Goal: Download file/media

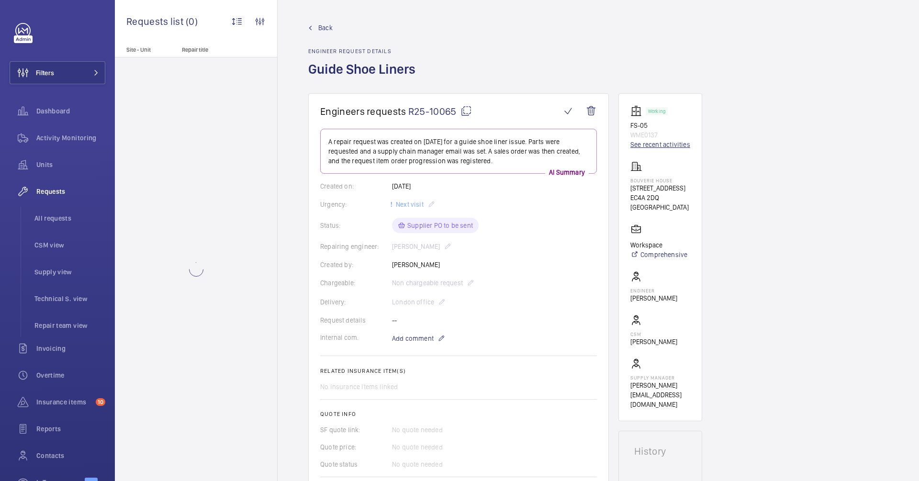
click at [647, 145] on link "See recent activities" at bounding box center [660, 145] width 60 height 10
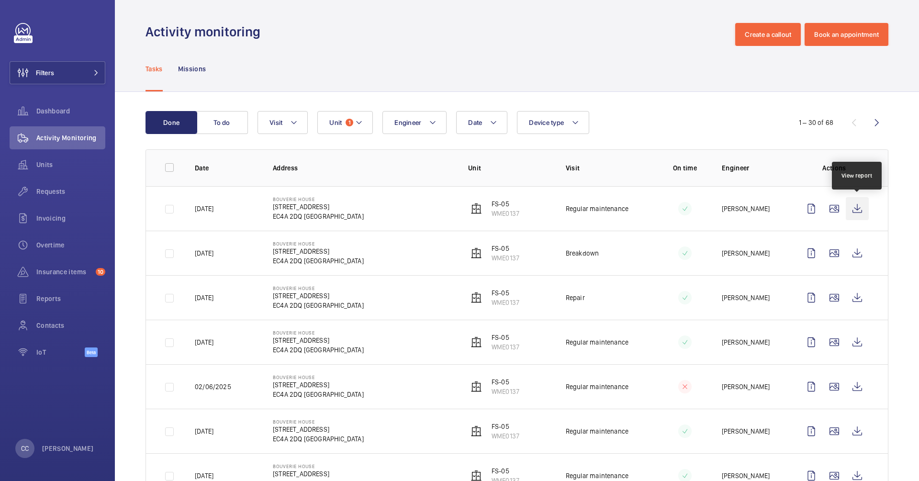
click at [861, 209] on wm-front-icon-button at bounding box center [856, 208] width 23 height 23
